Goal: Transaction & Acquisition: Purchase product/service

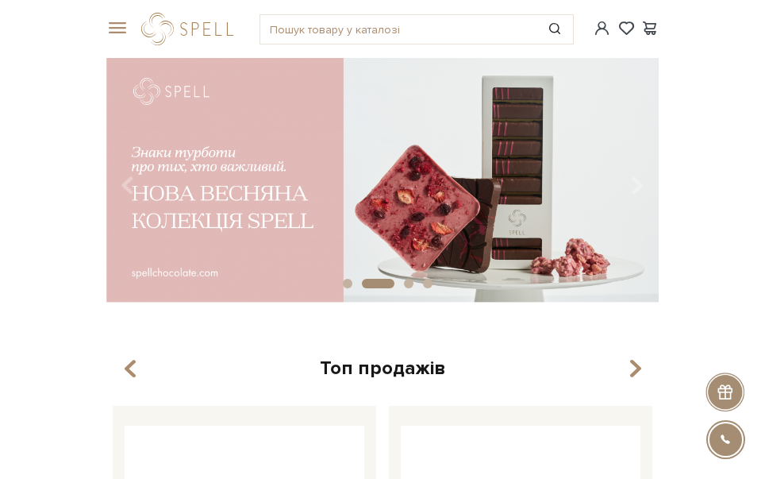
click at [110, 15] on div "#набір цукерок #подарунок #карамель" at bounding box center [383, 29] width 572 height 58
click at [118, 25] on span at bounding box center [114, 28] width 16 height 14
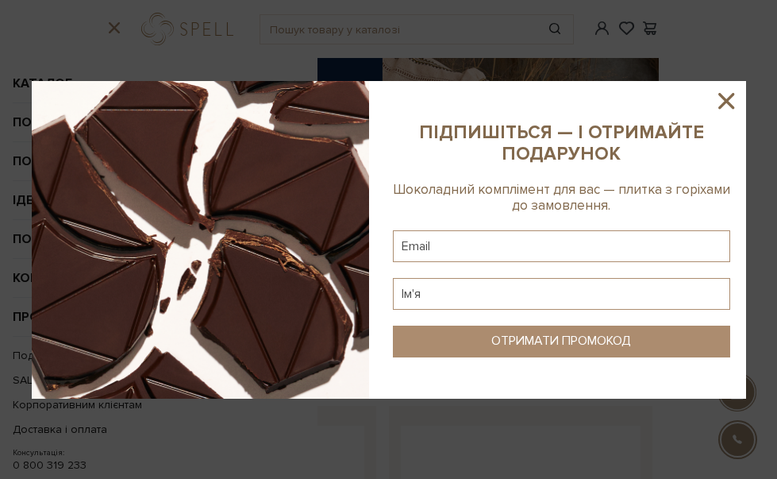
click at [716, 101] on icon at bounding box center [726, 100] width 27 height 27
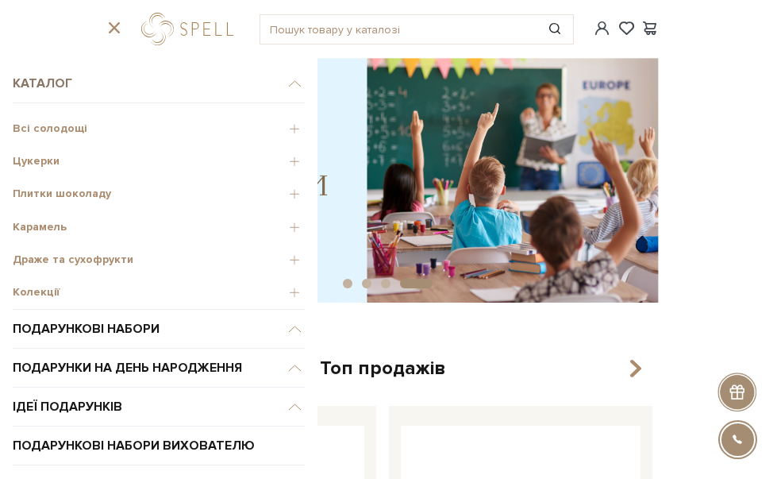
click at [54, 84] on link "Каталог" at bounding box center [159, 83] width 292 height 39
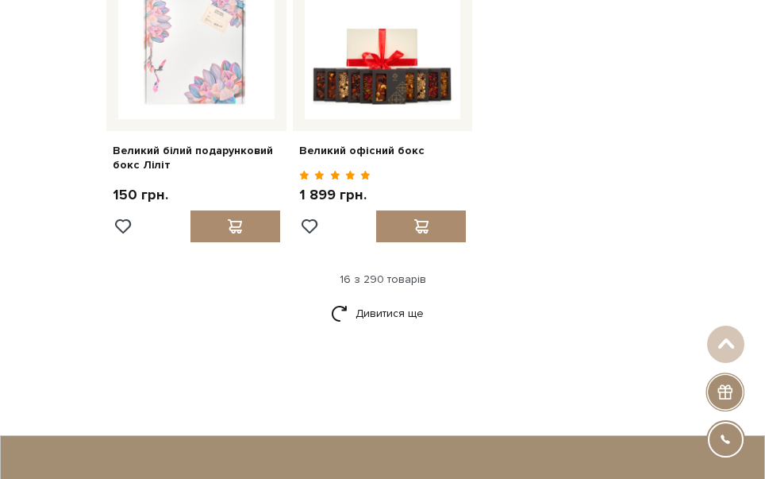
scroll to position [1826, 0]
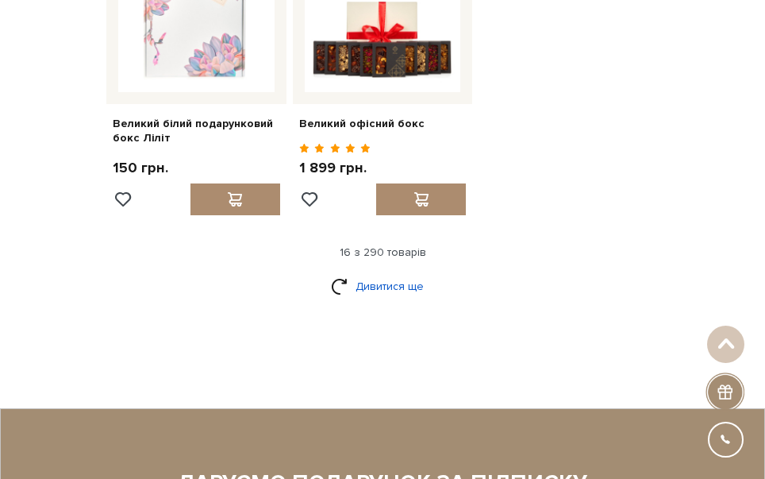
click at [387, 300] on link "Дивитися ще" at bounding box center [382, 286] width 103 height 28
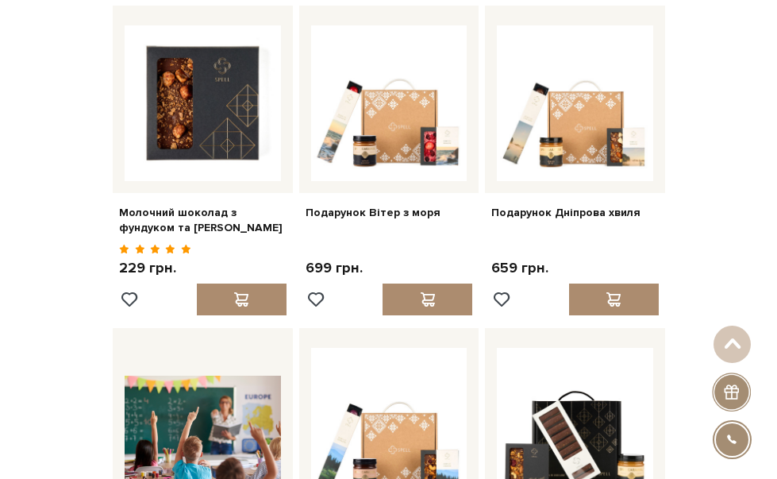
scroll to position [0, 0]
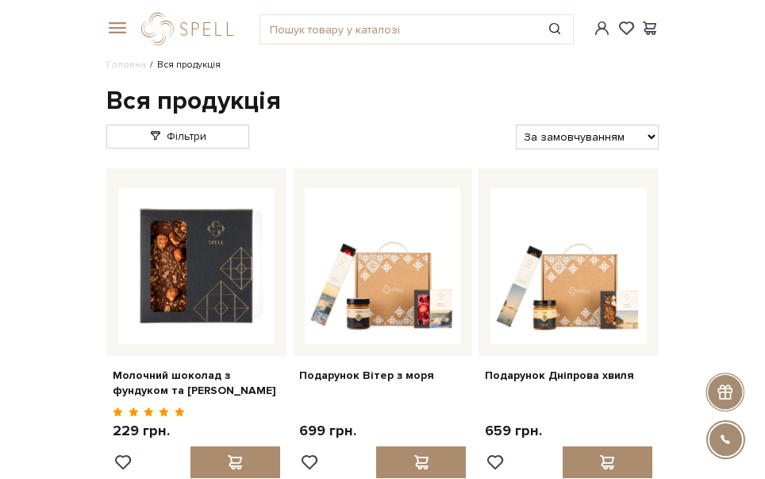
click at [119, 23] on span at bounding box center [114, 28] width 16 height 14
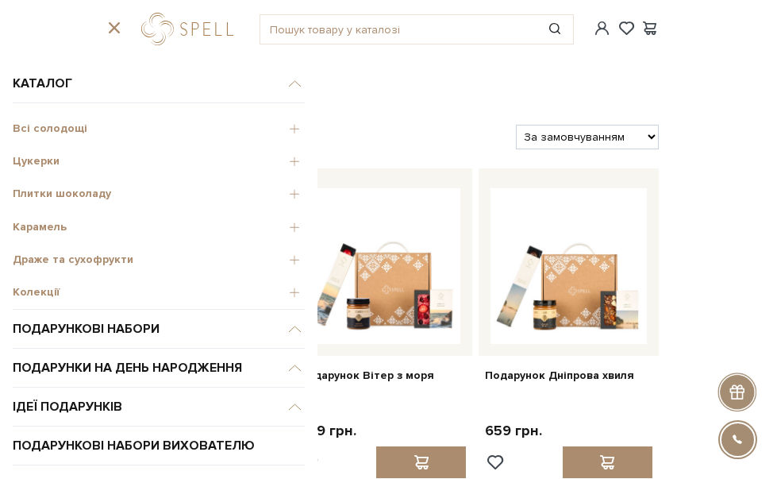
click at [40, 163] on span "Цукерки" at bounding box center [159, 161] width 292 height 14
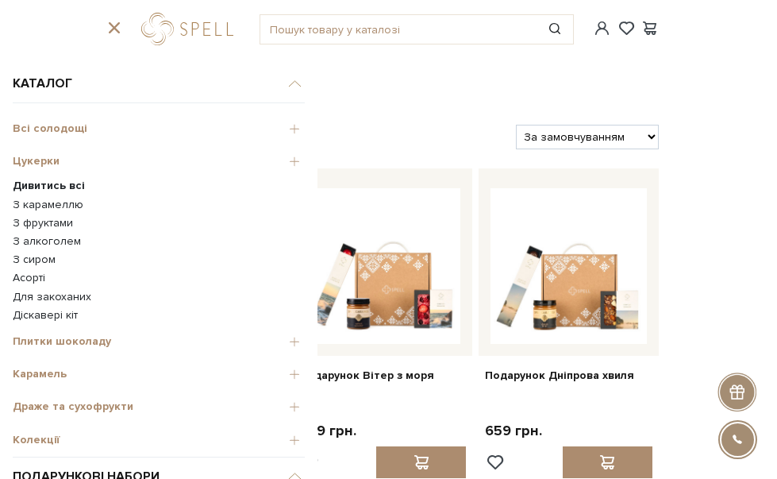
click at [44, 160] on span "Цукерки" at bounding box center [159, 161] width 292 height 14
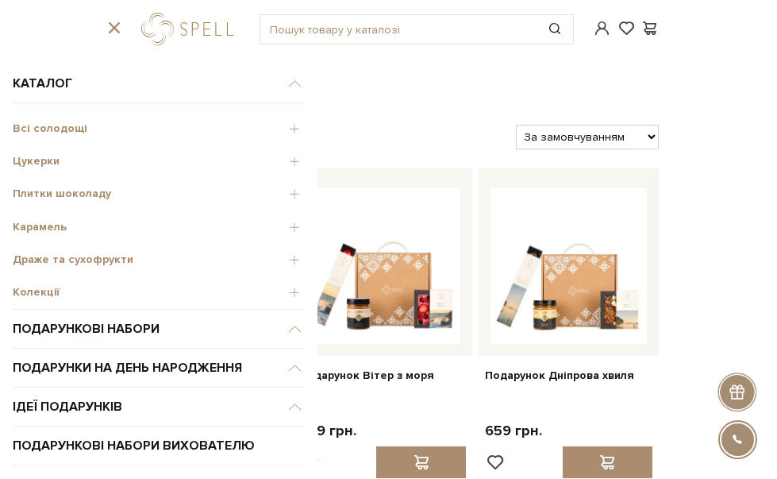
click at [44, 160] on span "Цукерки" at bounding box center [159, 161] width 292 height 14
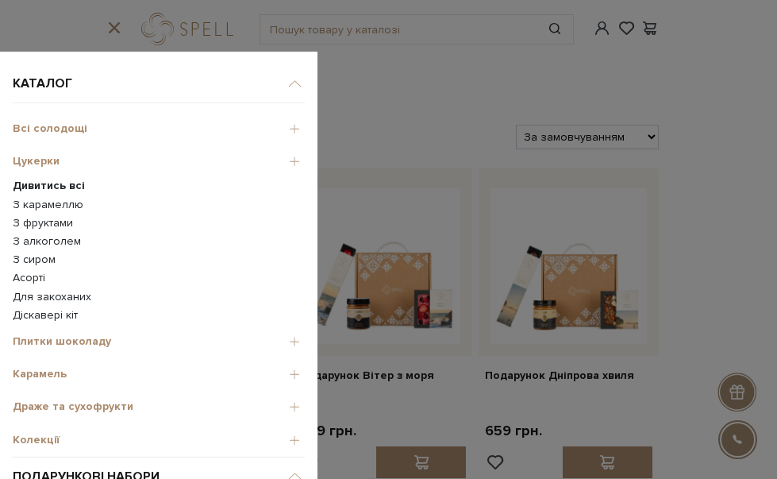
click at [44, 160] on span "Цукерки" at bounding box center [159, 161] width 292 height 14
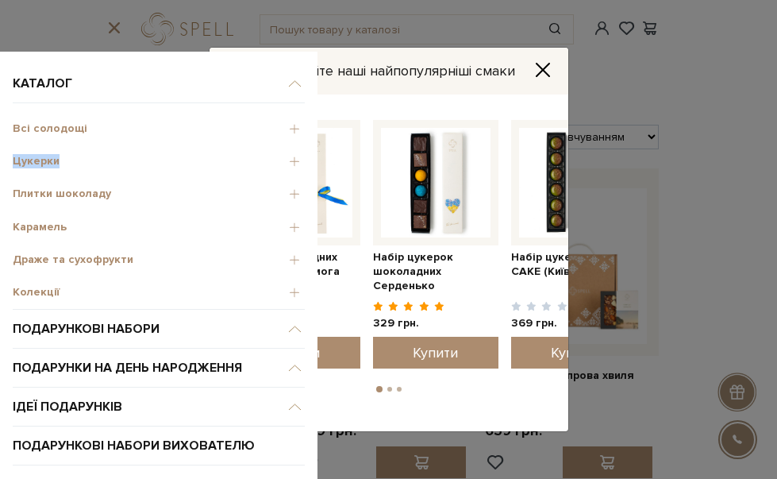
click at [283, 160] on span "Цукерки" at bounding box center [159, 161] width 292 height 14
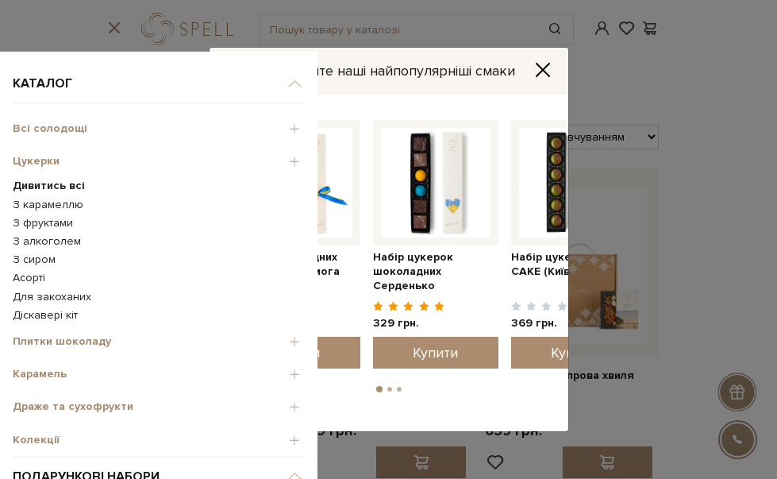
click at [61, 183] on b "Дивитись всі" at bounding box center [49, 185] width 72 height 13
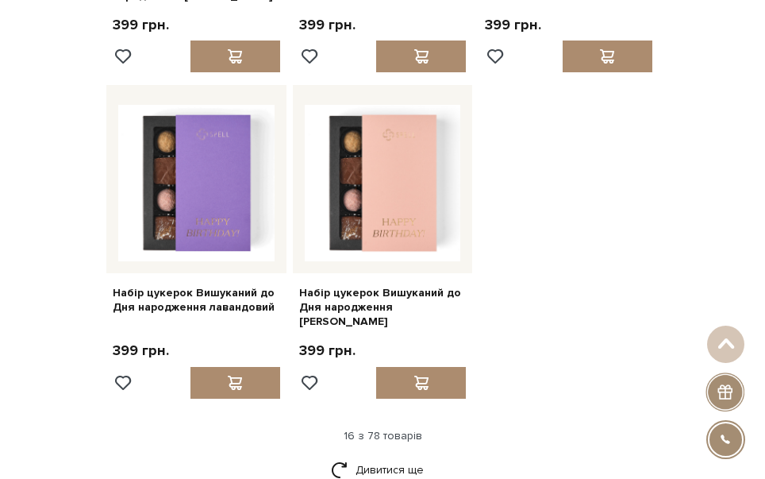
scroll to position [1747, 0]
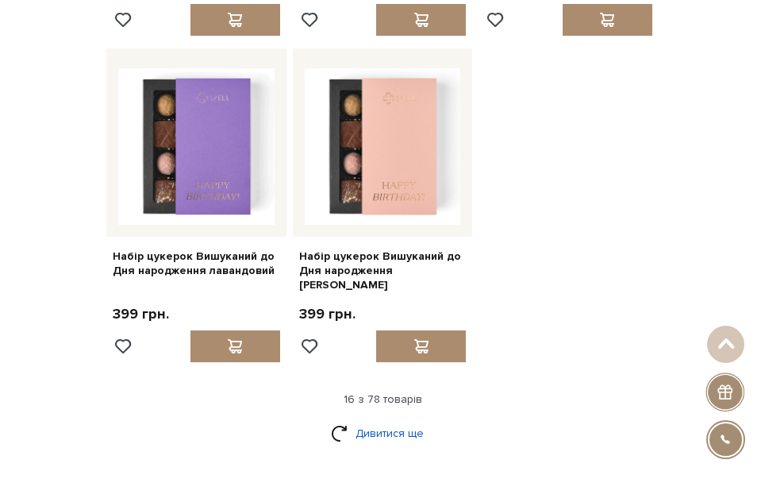
click at [387, 419] on link "Дивитися ще" at bounding box center [382, 433] width 103 height 28
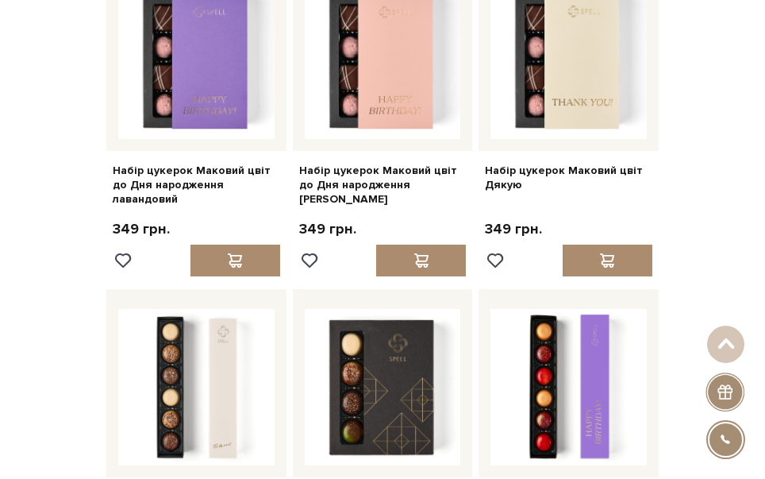
scroll to position [2541, 0]
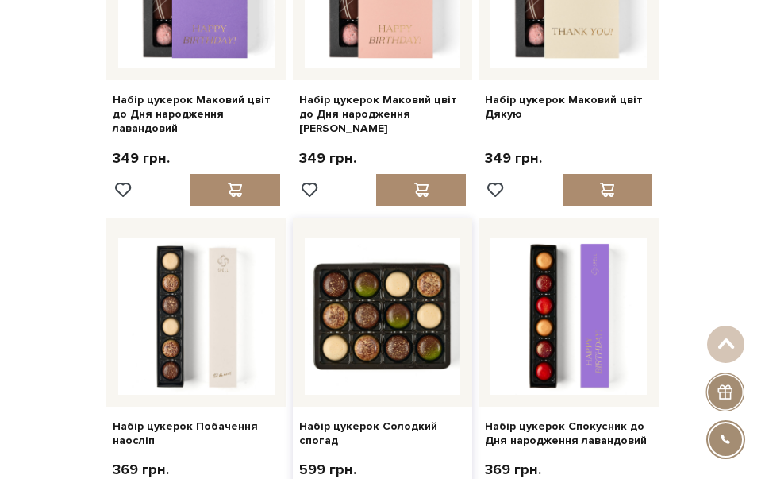
click at [369, 331] on img at bounding box center [383, 316] width 156 height 156
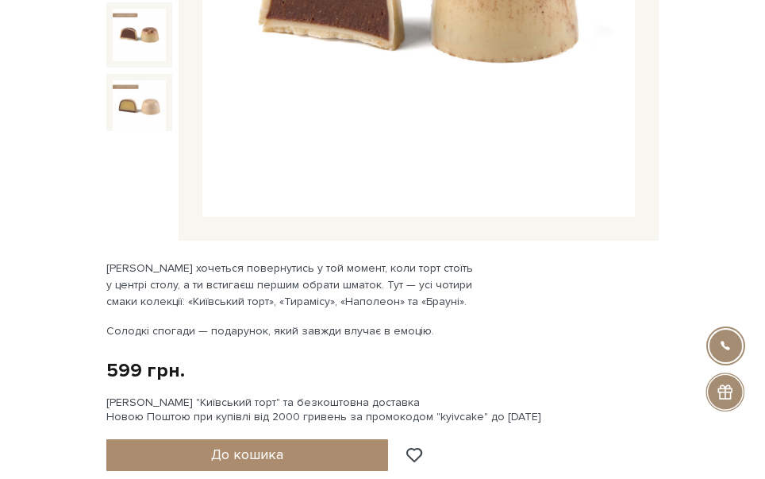
scroll to position [476, 0]
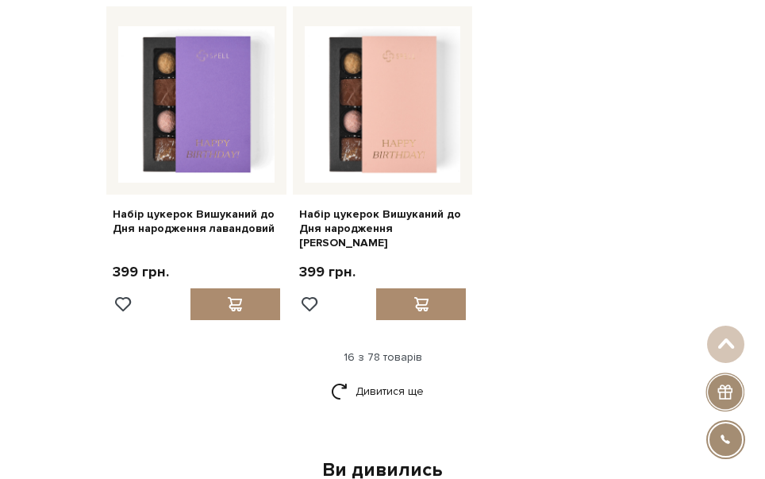
scroll to position [1826, 0]
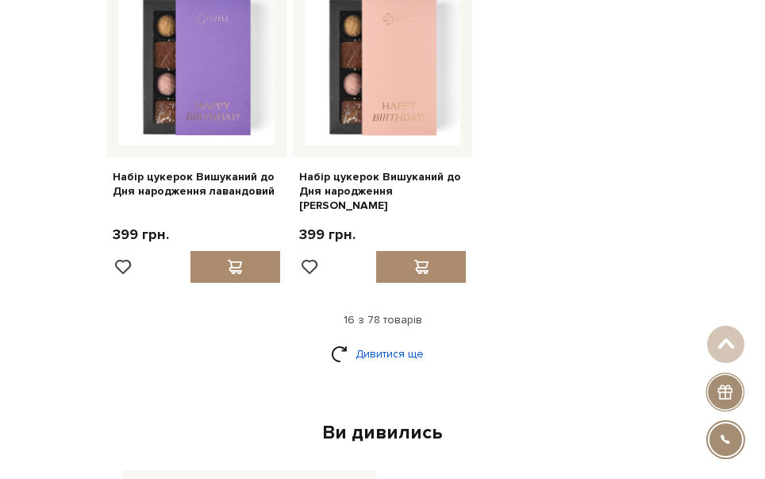
click at [406, 340] on link "Дивитися ще" at bounding box center [382, 354] width 103 height 28
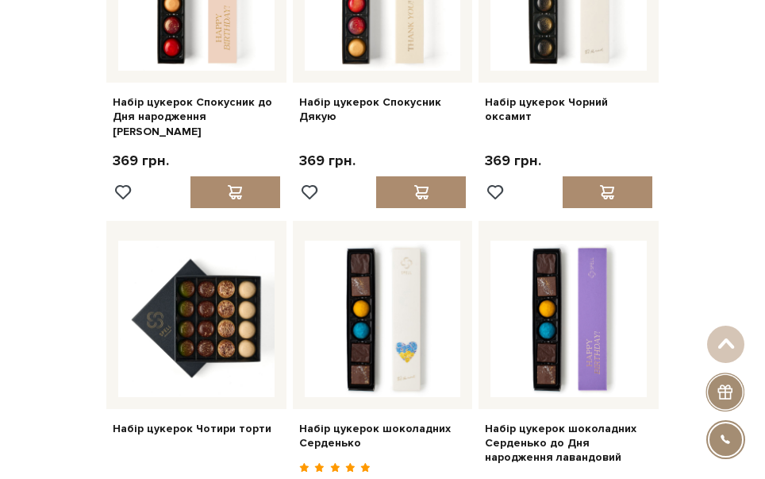
scroll to position [3493, 0]
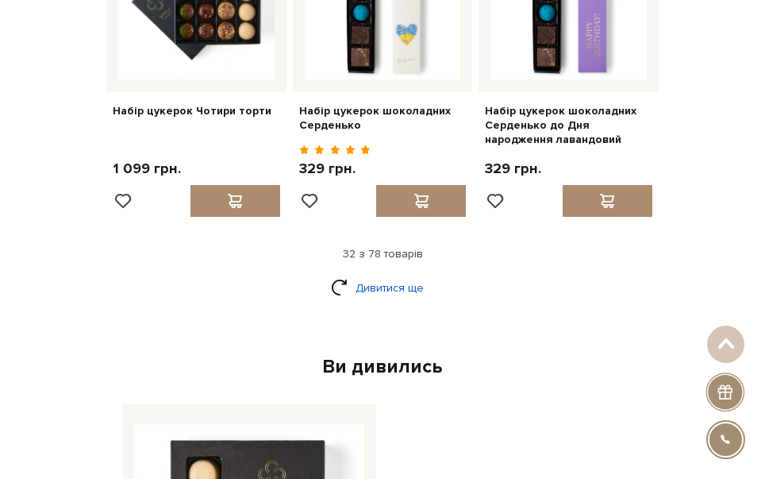
click at [364, 274] on link "Дивитися ще" at bounding box center [382, 288] width 103 height 28
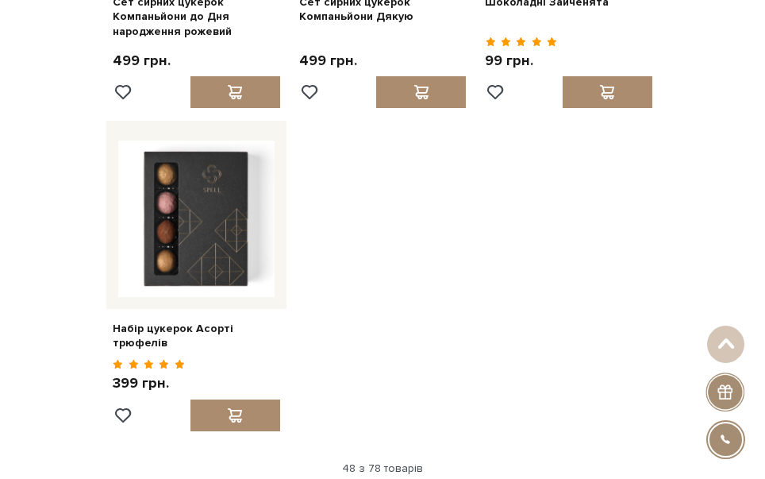
scroll to position [5240, 0]
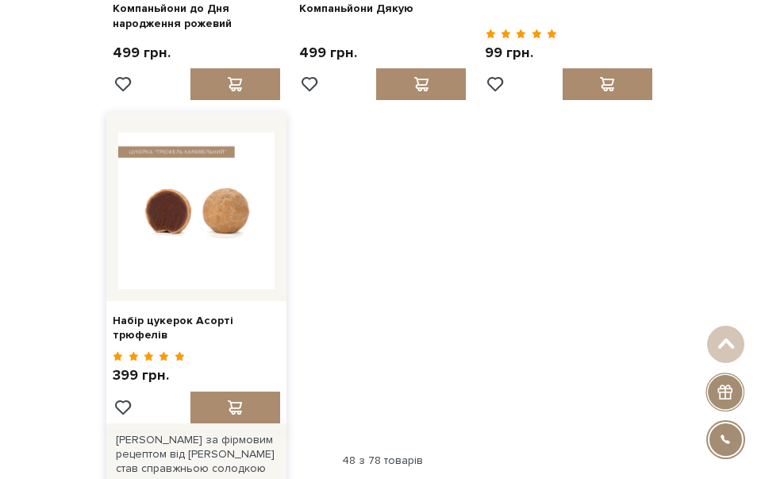
click at [172, 203] on img at bounding box center [196, 211] width 156 height 156
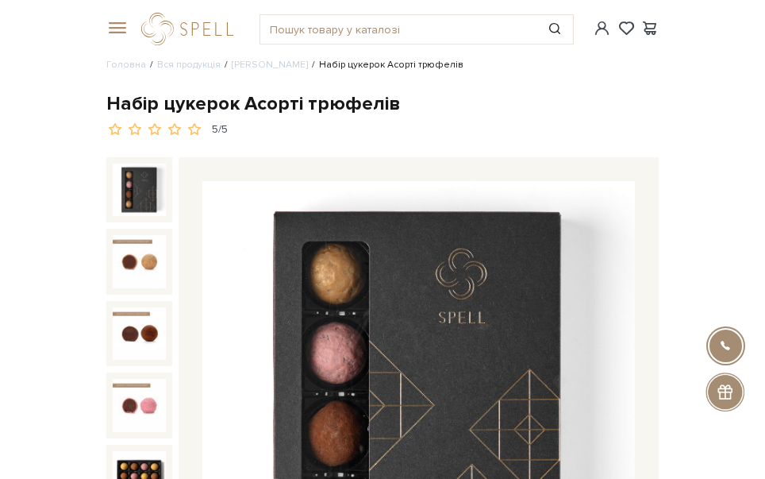
click at [122, 31] on span at bounding box center [114, 28] width 16 height 14
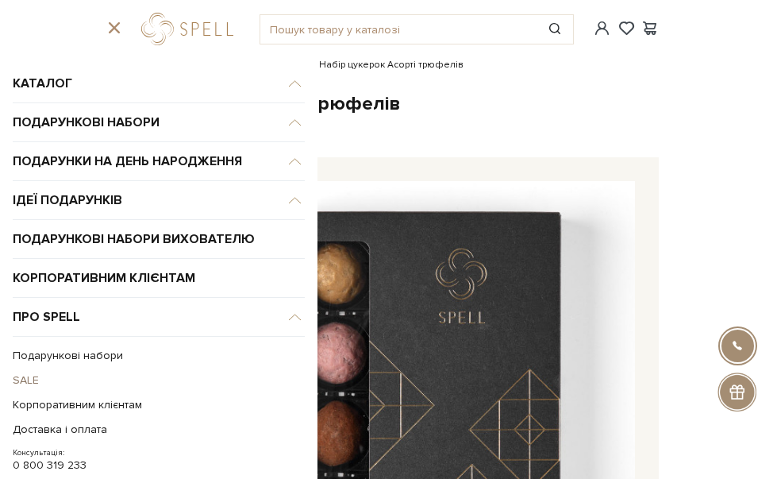
click at [25, 369] on link "SALE" at bounding box center [155, 380] width 284 height 25
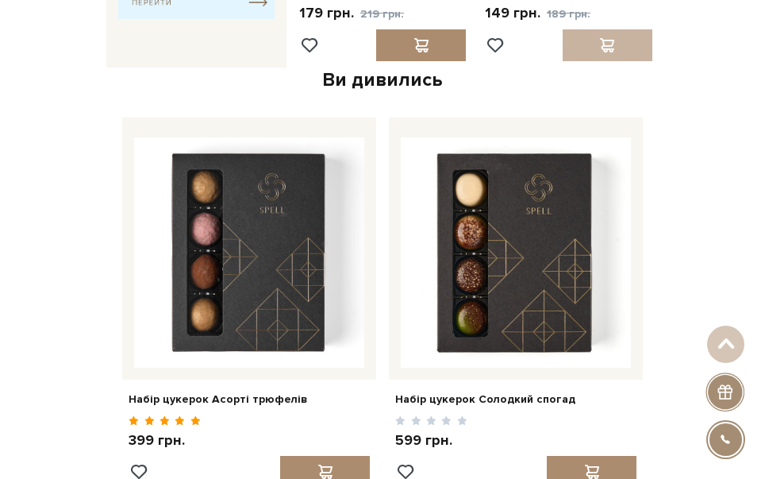
scroll to position [953, 0]
